Goal: Task Accomplishment & Management: Complete application form

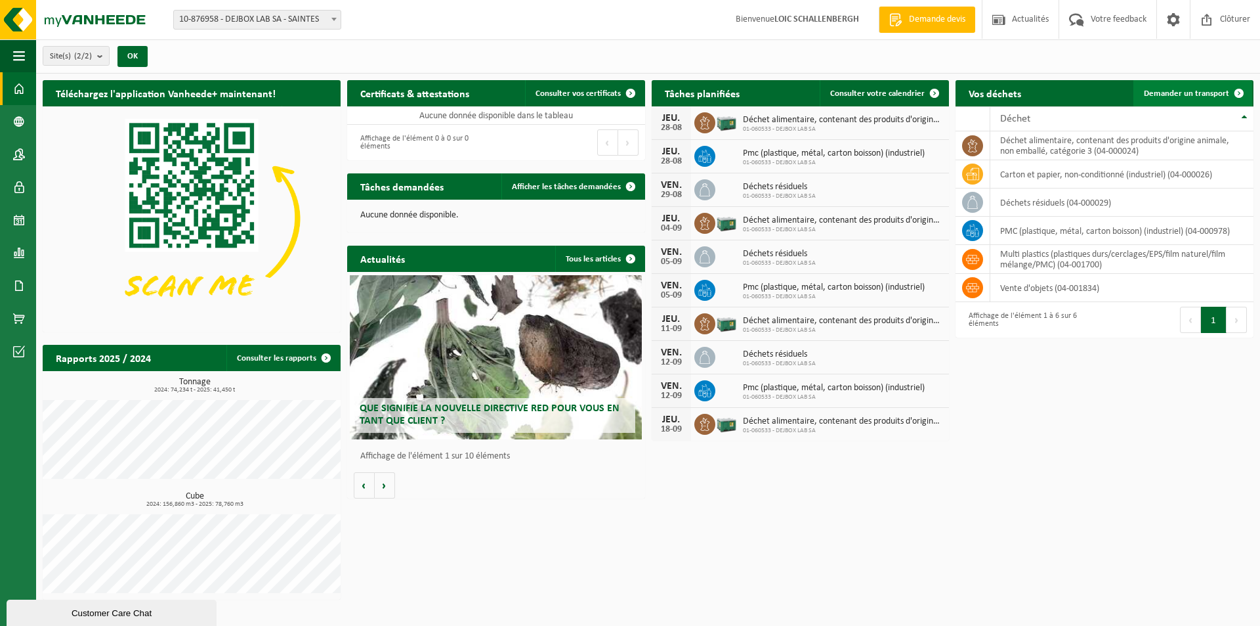
click at [1191, 96] on span "Demander un transport" at bounding box center [1186, 93] width 85 height 9
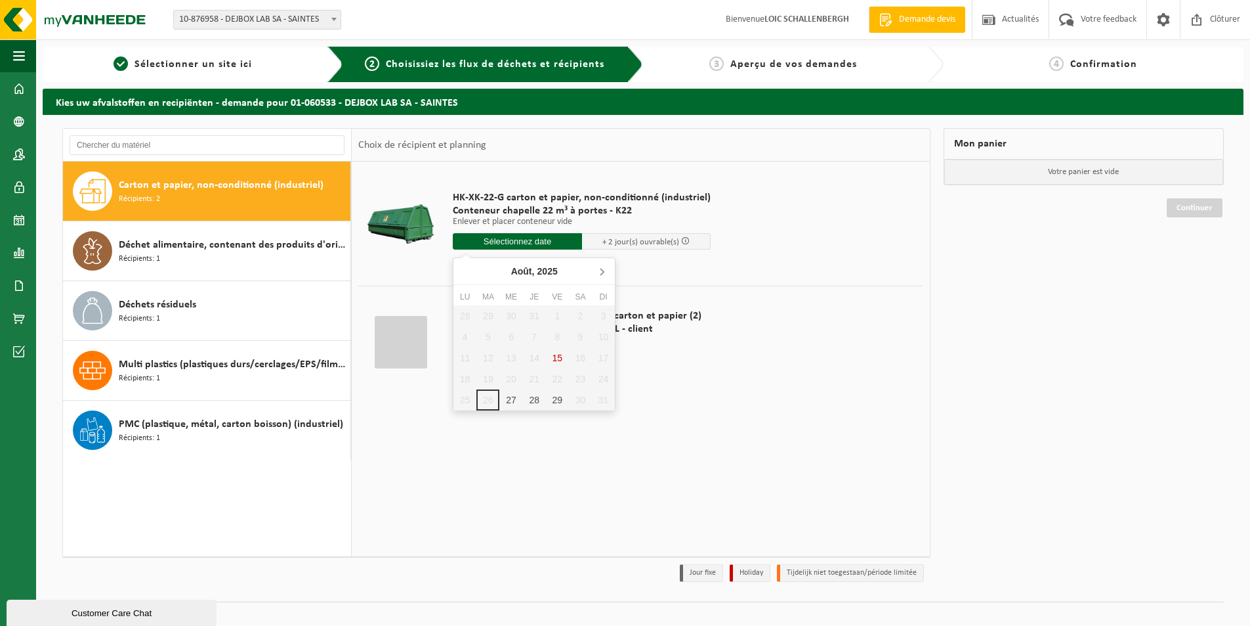
click at [606, 275] on icon at bounding box center [601, 271] width 21 height 21
click at [471, 318] on div "1" at bounding box center [465, 315] width 23 height 21
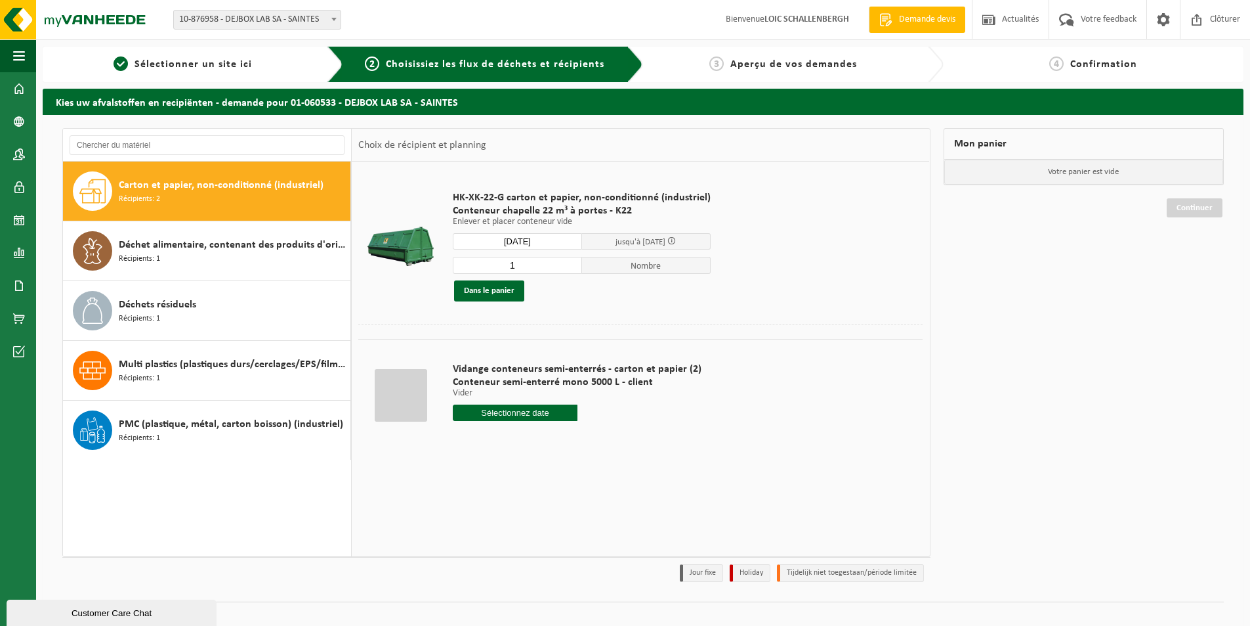
type input "à partir de 2025-09-01"
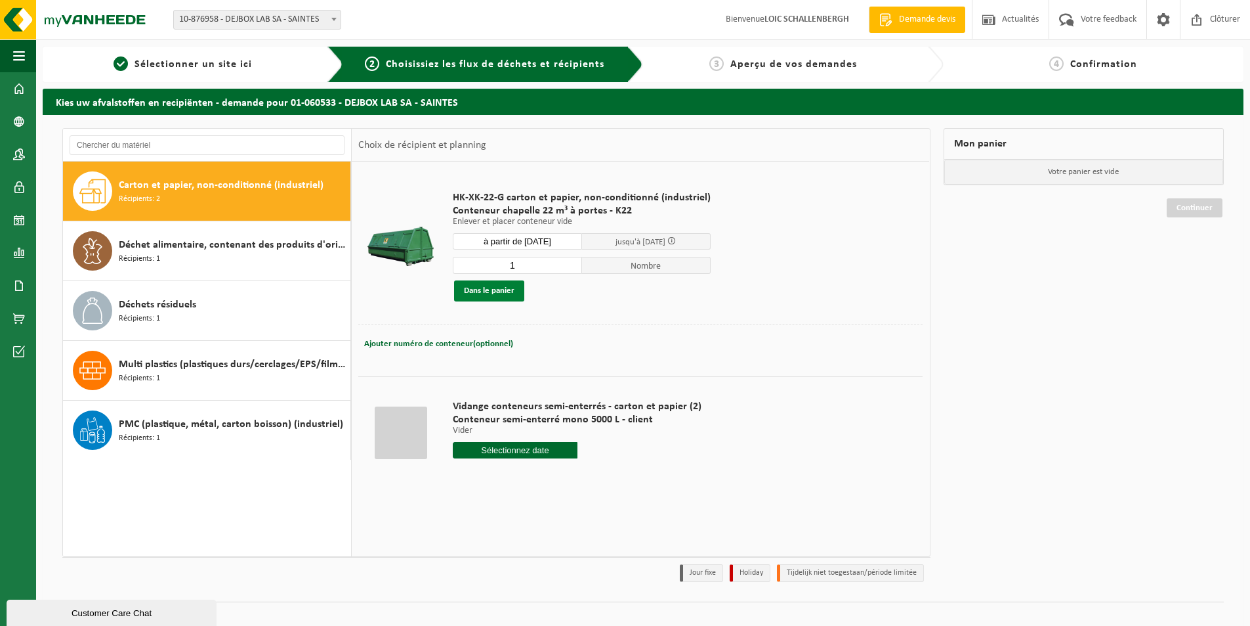
click at [495, 289] on button "Dans le panier" at bounding box center [489, 290] width 70 height 21
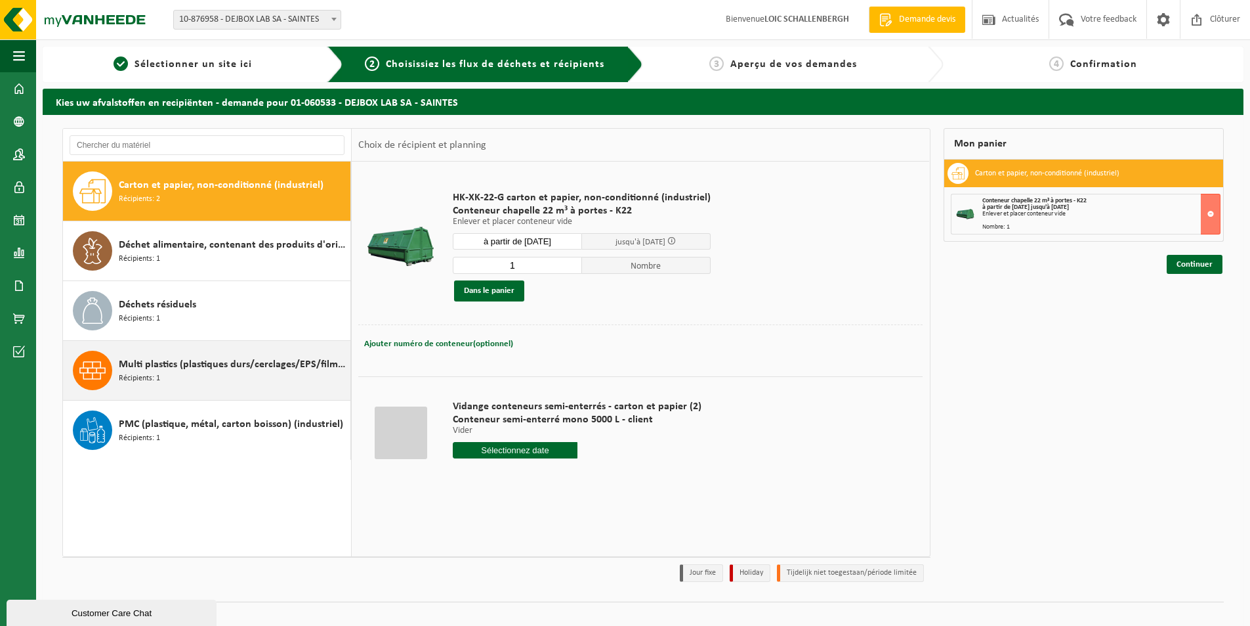
click at [184, 369] on span "Multi plastics (plastiques durs/cerclages/EPS/film naturel/film mélange/PMC)" at bounding box center [233, 364] width 228 height 16
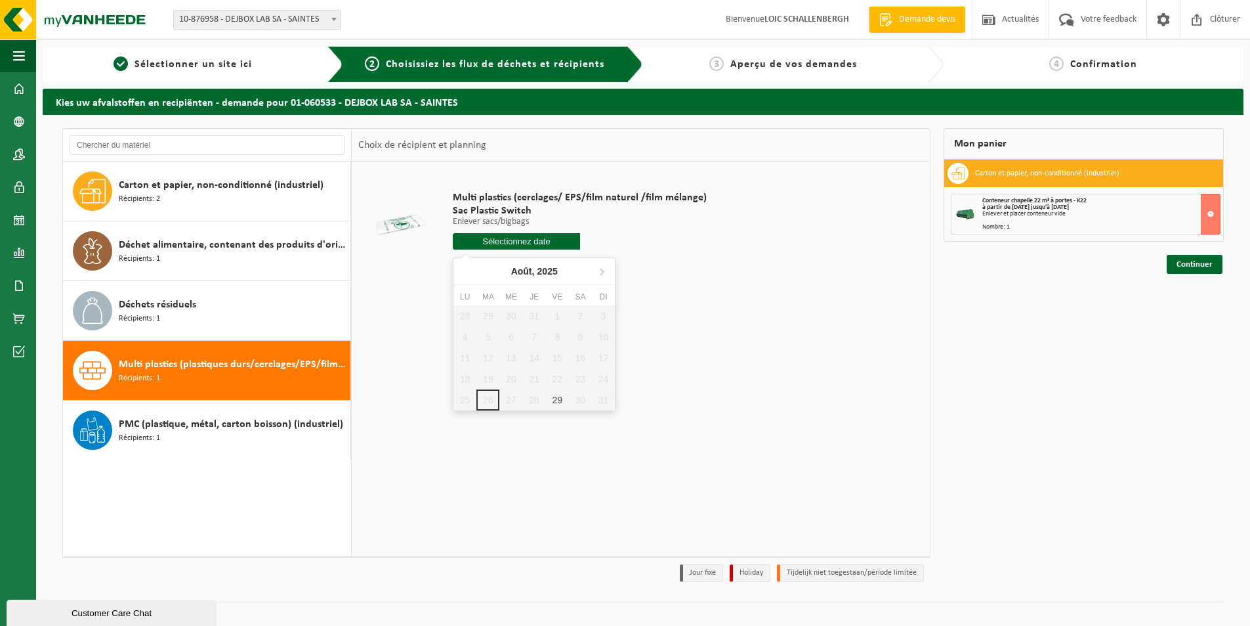
click at [498, 238] on input "text" at bounding box center [516, 241] width 127 height 16
click at [599, 276] on icon at bounding box center [601, 271] width 21 height 21
click at [723, 283] on td at bounding box center [640, 282] width 564 height 7
click at [1202, 262] on link "Continuer" at bounding box center [1195, 264] width 56 height 19
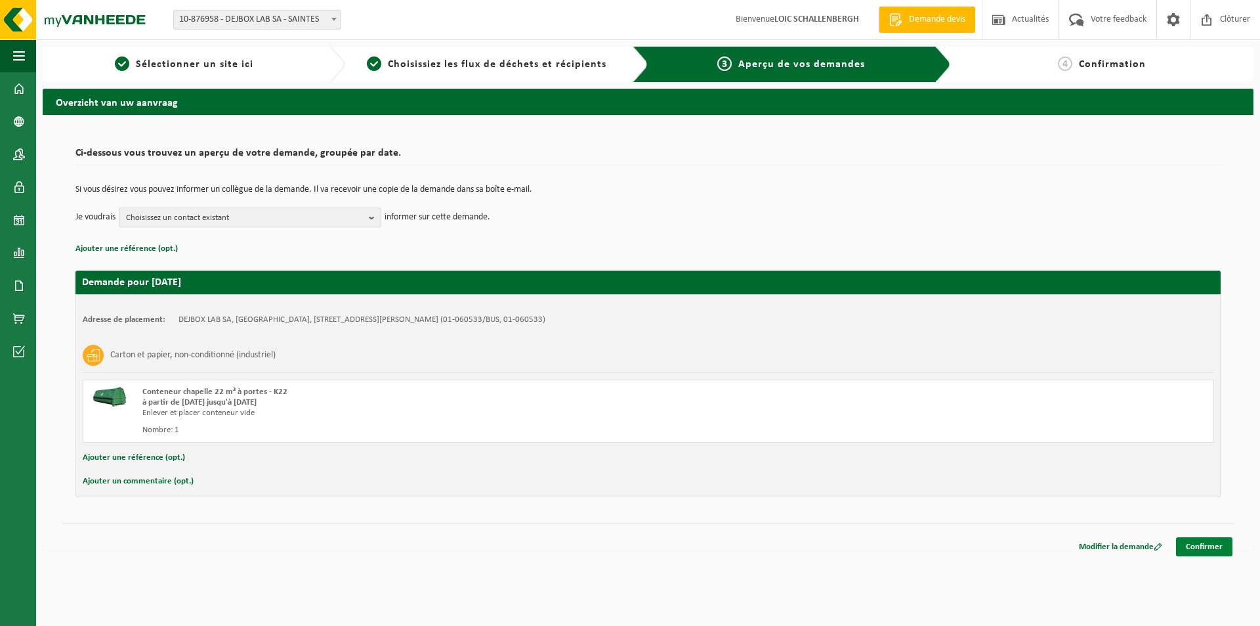
click at [1210, 545] on link "Confirmer" at bounding box center [1204, 546] width 56 height 19
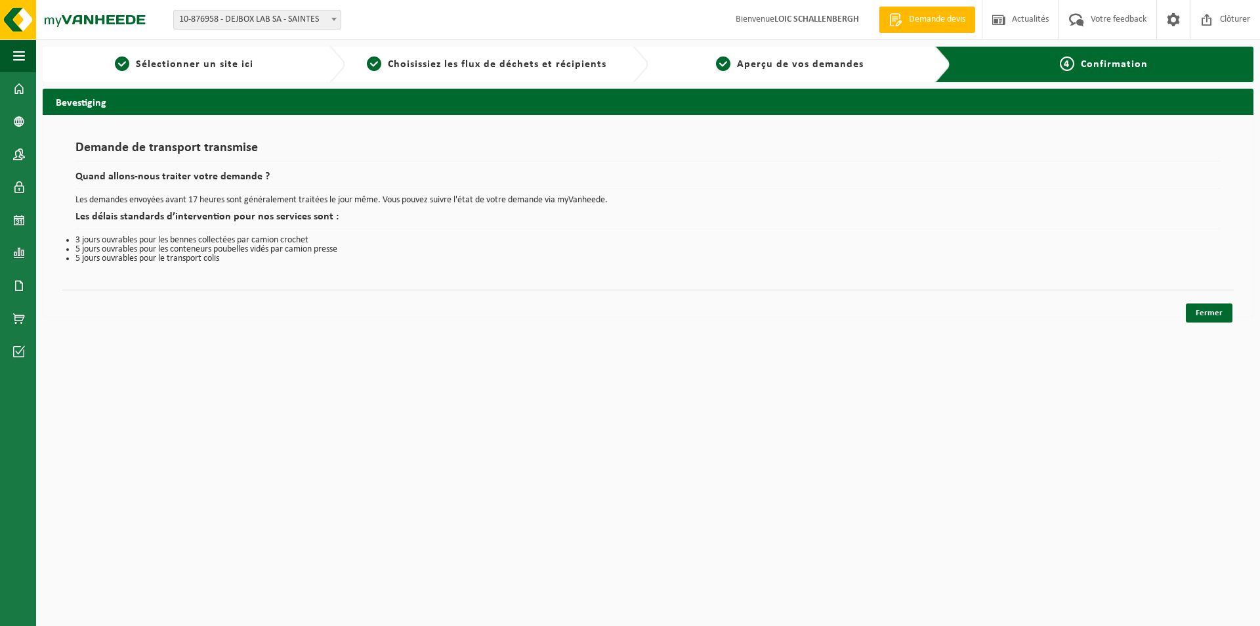
click at [1218, 314] on link "Fermer" at bounding box center [1209, 312] width 47 height 19
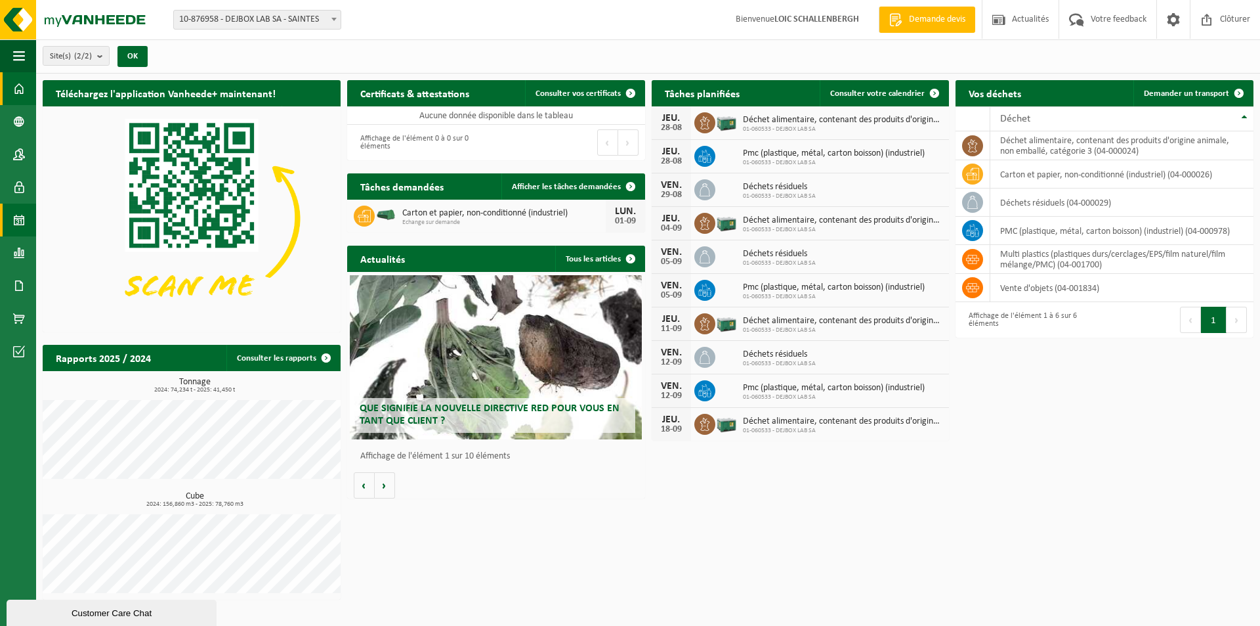
click at [18, 214] on span at bounding box center [19, 219] width 12 height 33
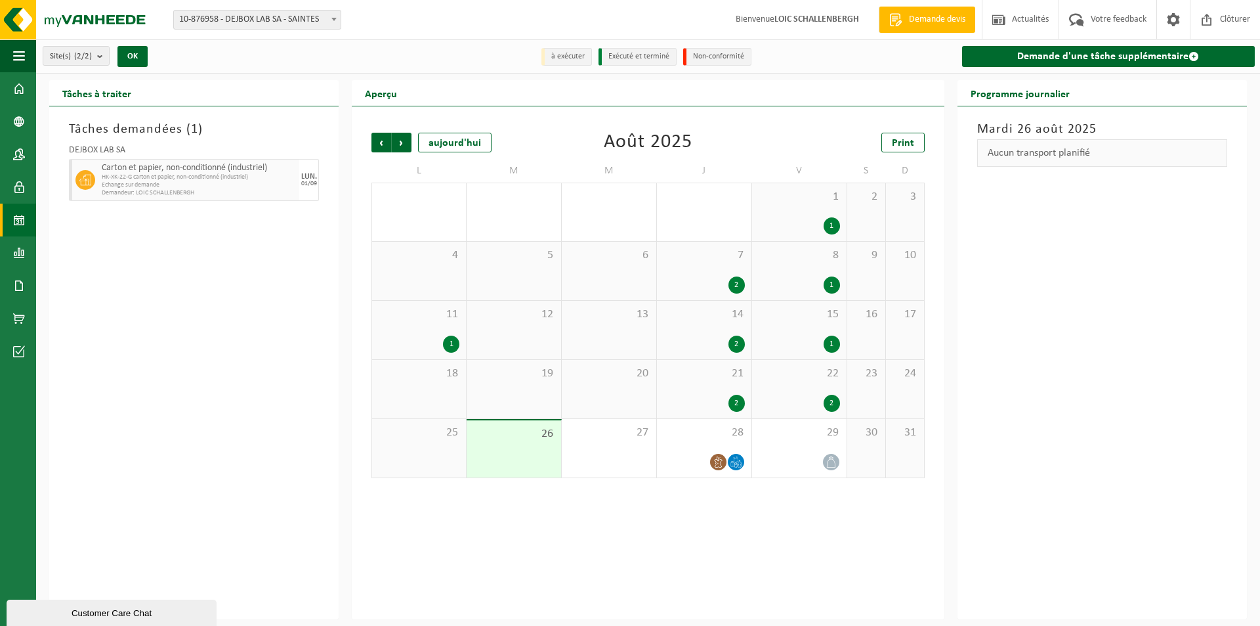
click at [723, 393] on div "21 2" at bounding box center [704, 389] width 95 height 58
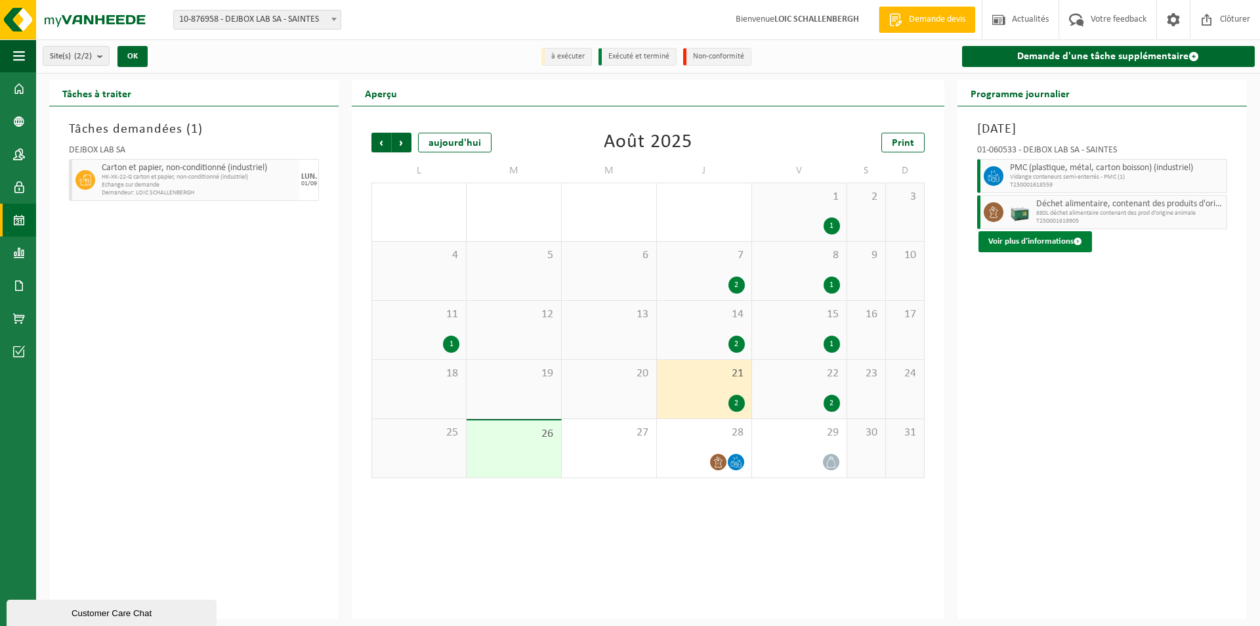
click at [1061, 245] on button "Voir plus d'informations" at bounding box center [1036, 241] width 114 height 21
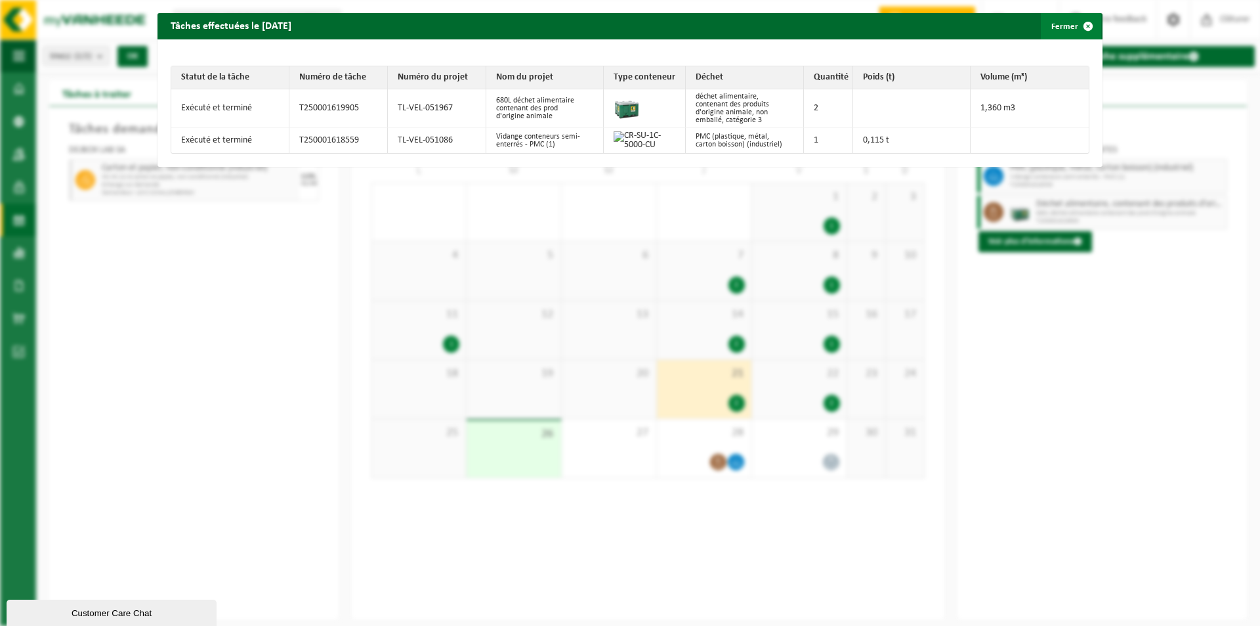
click at [1050, 28] on button "Fermer" at bounding box center [1071, 26] width 60 height 26
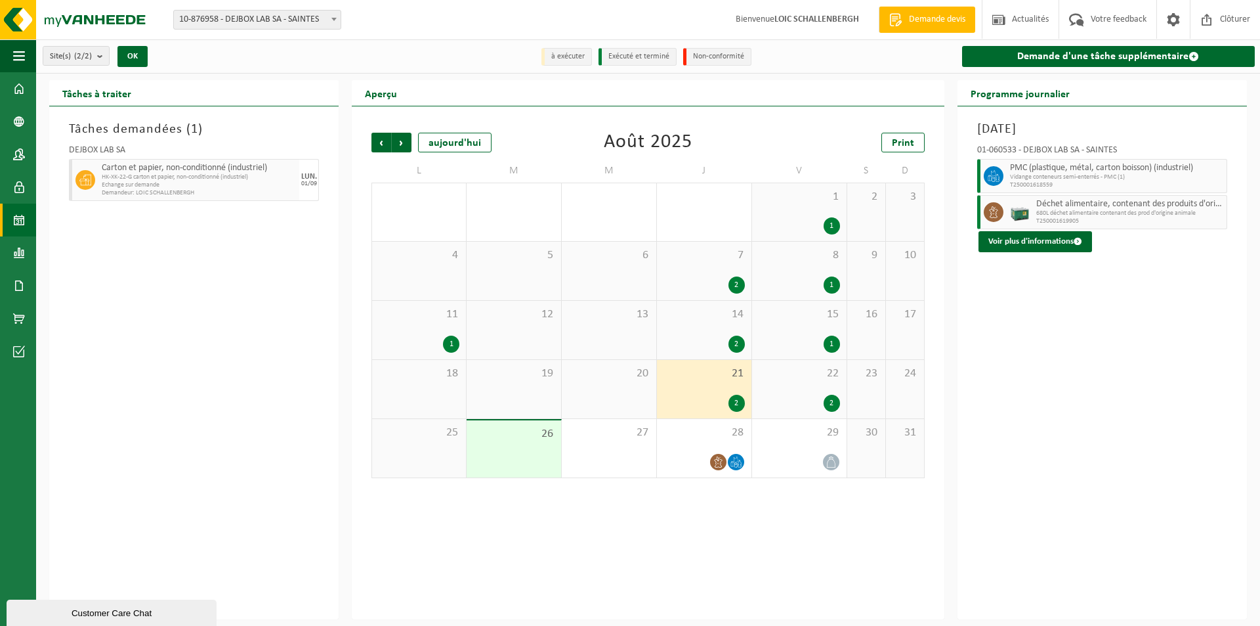
click at [824, 387] on div "22 2" at bounding box center [799, 389] width 95 height 58
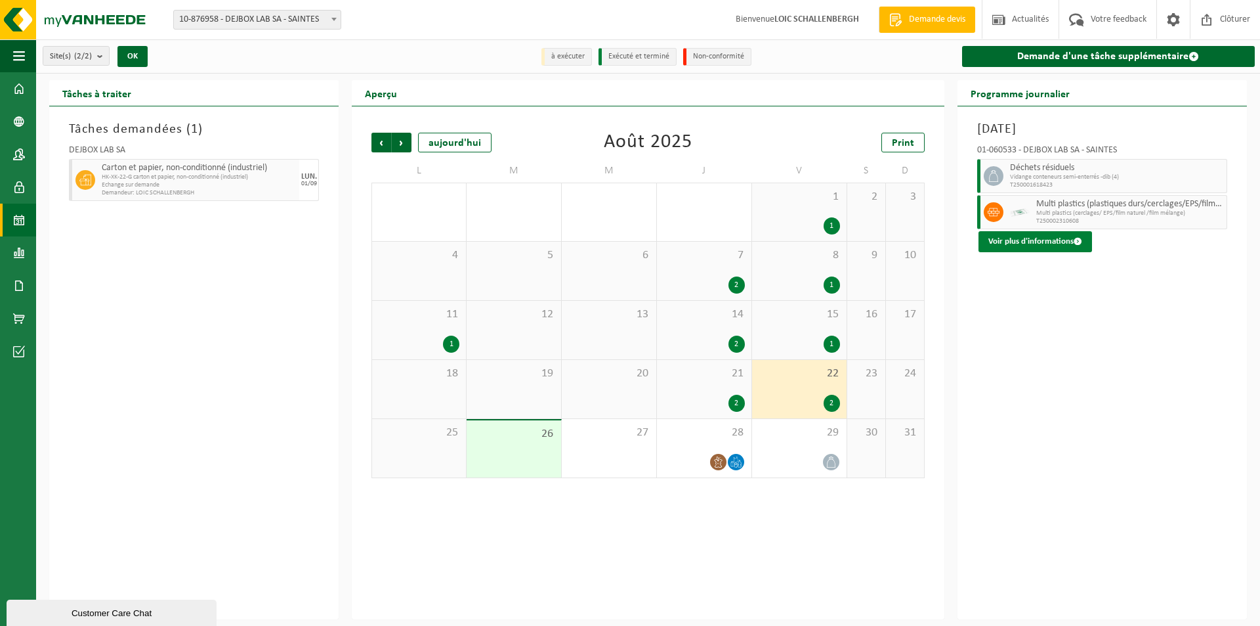
click at [1033, 241] on button "Voir plus d'informations" at bounding box center [1036, 241] width 114 height 21
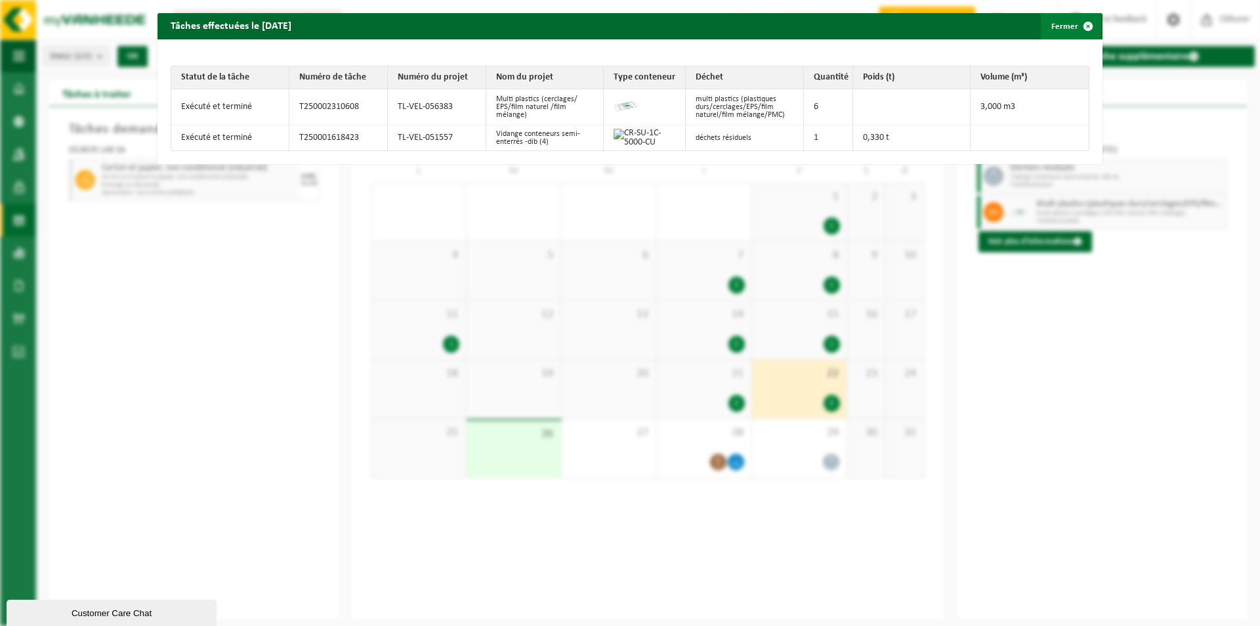
click at [1052, 22] on button "Fermer" at bounding box center [1071, 26] width 60 height 26
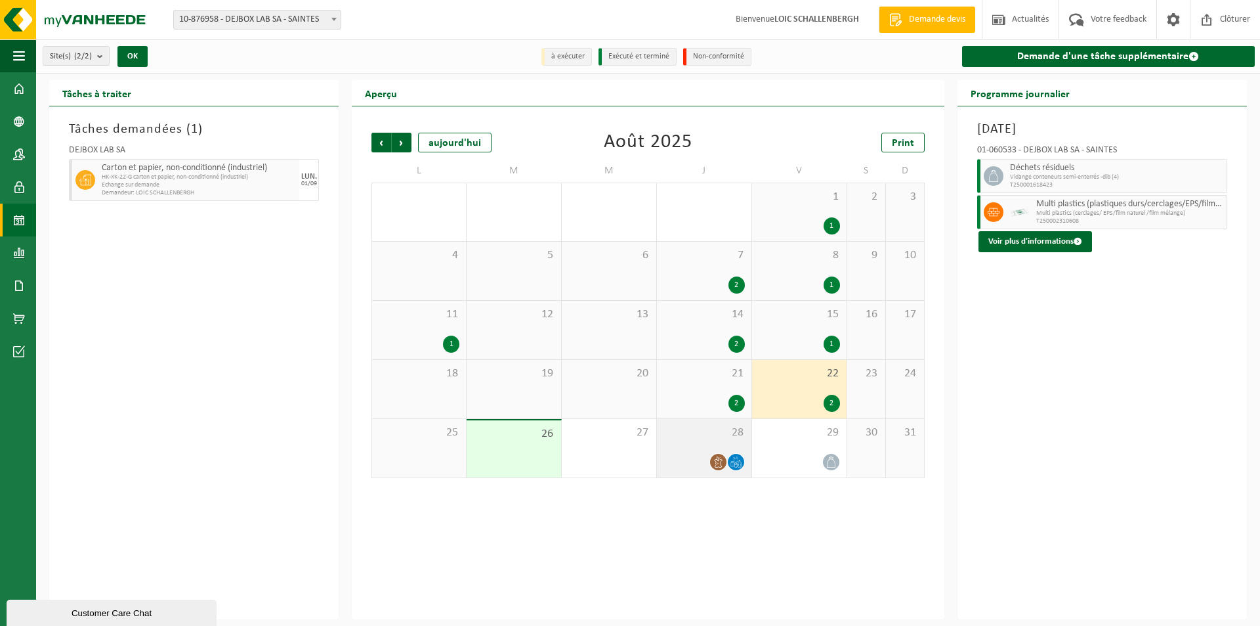
click at [694, 445] on div "28" at bounding box center [704, 448] width 95 height 58
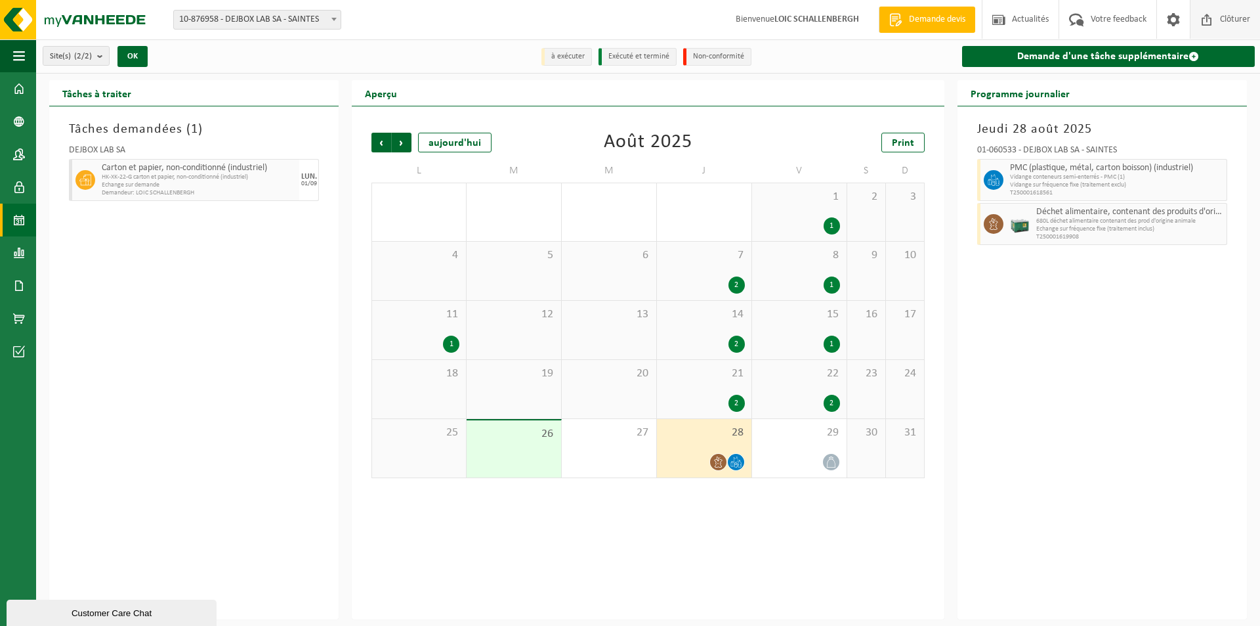
click at [1223, 17] on span "Clôturer" at bounding box center [1235, 19] width 37 height 39
